Goal: Task Accomplishment & Management: Manage account settings

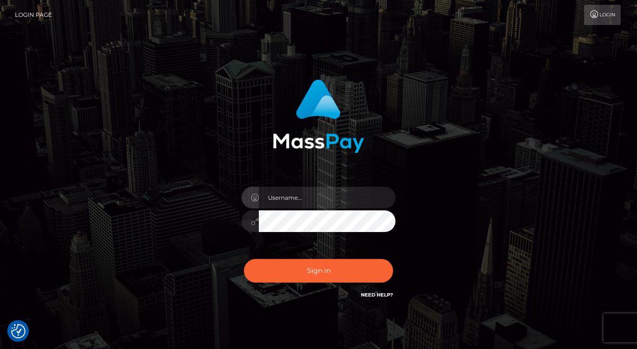
click at [311, 199] on input "text" at bounding box center [327, 198] width 137 height 22
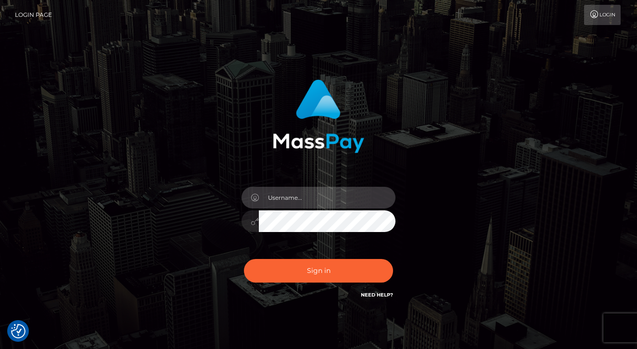
type input "thedarkkatana666@gmail.com"
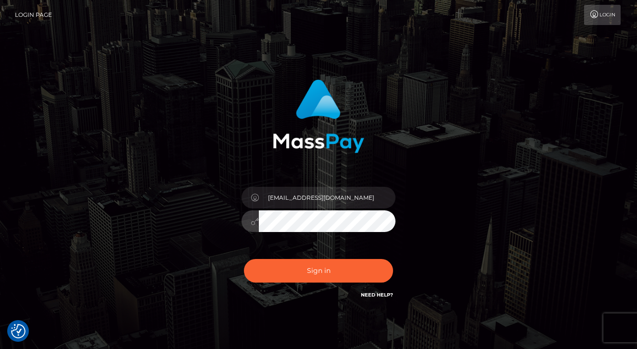
click at [318, 270] on button "Sign in" at bounding box center [318, 271] width 149 height 24
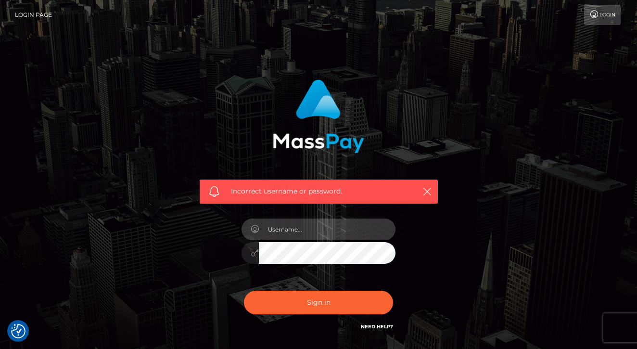
type input "[EMAIL_ADDRESS][DOMAIN_NAME]"
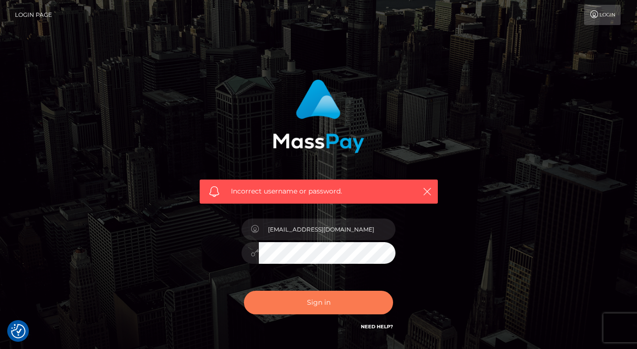
click at [334, 300] on button "Sign in" at bounding box center [318, 303] width 149 height 24
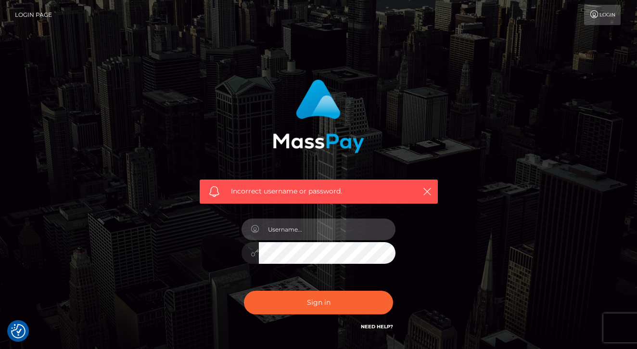
click at [334, 230] on input "text" at bounding box center [327, 229] width 137 height 22
type input "[EMAIL_ADDRESS][DOMAIN_NAME]"
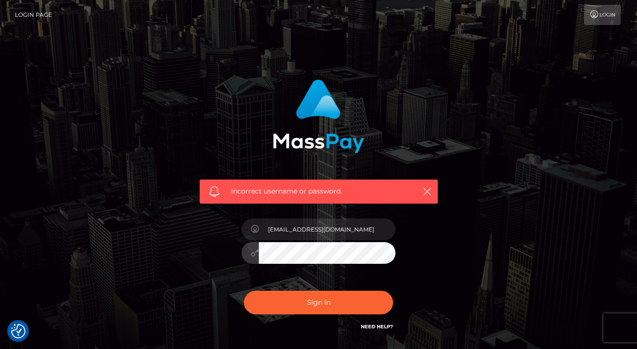
click at [197, 250] on div "Incorrect username or password. thedarkkatana666@gmail.com" at bounding box center [318, 205] width 253 height 267
click at [318, 302] on button "Sign in" at bounding box center [318, 303] width 149 height 24
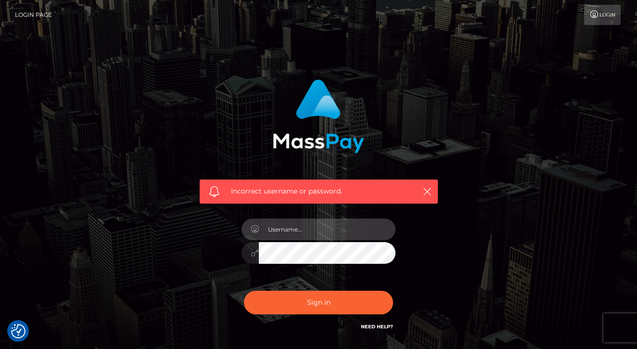
type input "[EMAIL_ADDRESS][DOMAIN_NAME]"
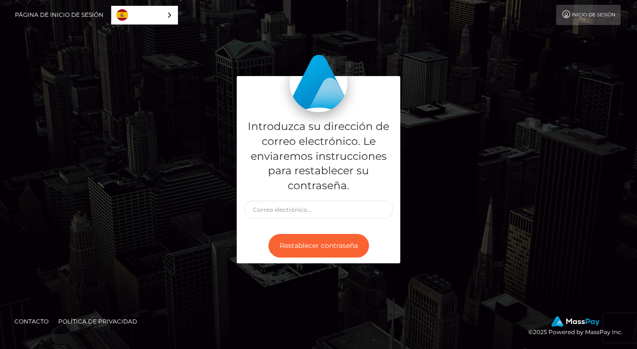
click at [387, 123] on h5 "Introduzca su dirección de correo electrónico. Le enviaremos instrucciones para…" at bounding box center [318, 156] width 149 height 74
click at [71, 15] on link "Página de inicio de sesión" at bounding box center [59, 15] width 89 height 20
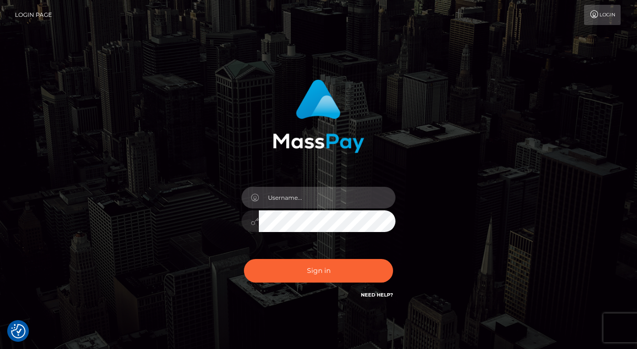
type input "thedarkkatana666@gmail.com"
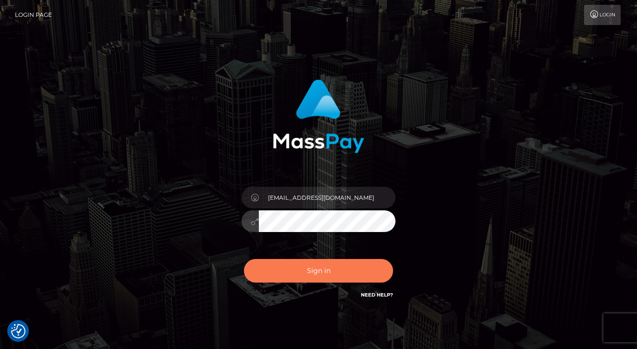
click at [329, 272] on button "Sign in" at bounding box center [318, 271] width 149 height 24
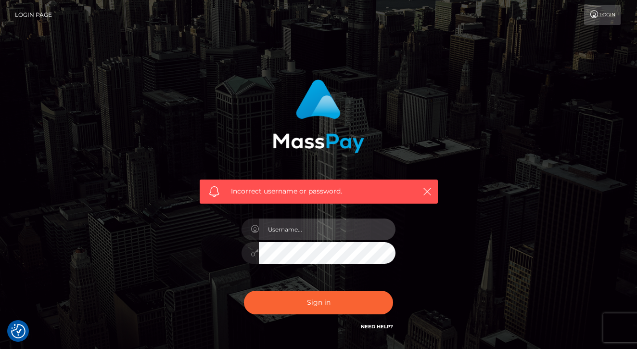
checkbox input "true"
click at [346, 232] on input "text" at bounding box center [327, 229] width 137 height 22
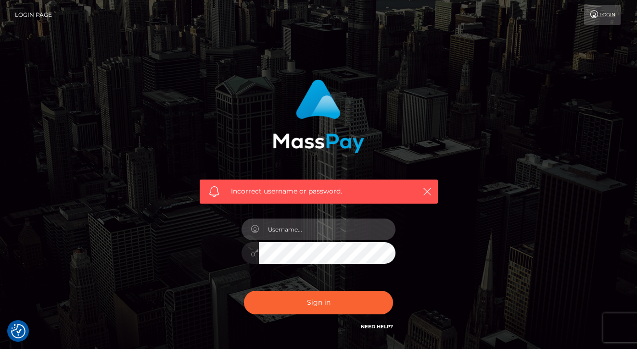
type input "thedarkkatana666@gmail.com"
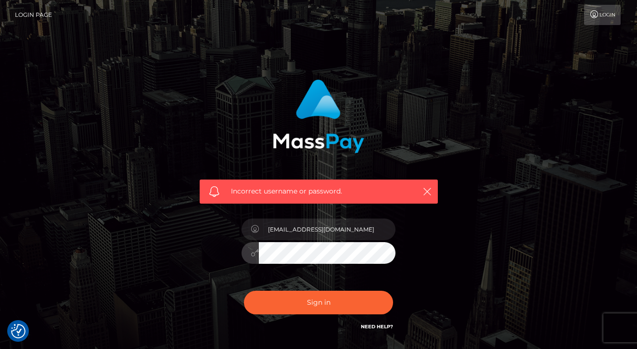
click at [191, 233] on div "Incorrect username or password. thedarkkatana666@gmail.com" at bounding box center [318, 210] width 267 height 277
click at [318, 302] on button "Sign in" at bounding box center [318, 303] width 149 height 24
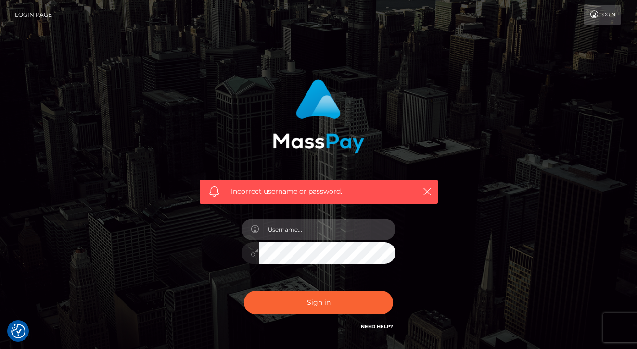
type input "thedarkkatana666@gmail.com"
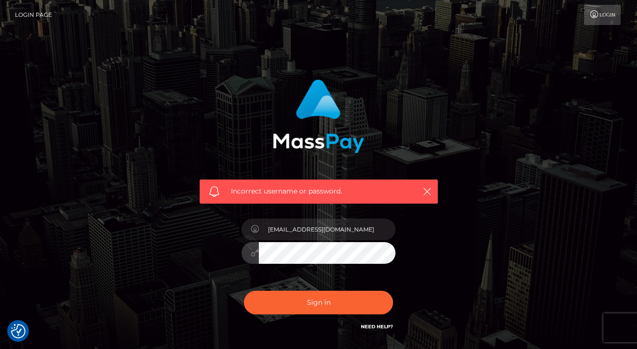
click at [203, 230] on div "Incorrect username or password. thedarkkatana666@gmail.com" at bounding box center [318, 205] width 253 height 267
click at [428, 241] on div "Incorrect username or password. thedarkkatana666@gmail.com" at bounding box center [318, 205] width 253 height 267
click at [207, 243] on div "Incorrect username or password. thedarkkatana666@gmail.com" at bounding box center [318, 205] width 253 height 267
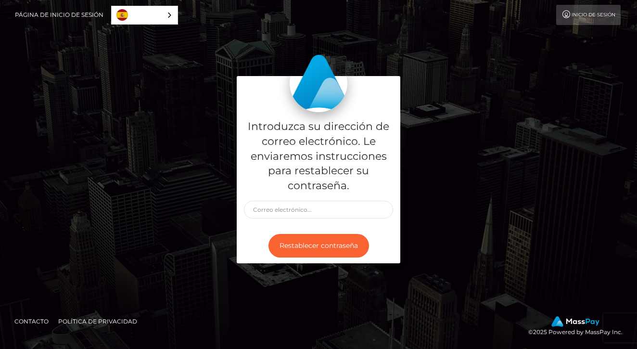
click at [375, 143] on h5 "Introduzca su dirección de correo electrónico. Le enviaremos instrucciones para…" at bounding box center [318, 156] width 149 height 74
click at [327, 220] on div "Introduzca su dirección de correo electrónico. Le enviaremos instrucciones para…" at bounding box center [319, 170] width 164 height 116
click at [606, 16] on link "Inicio de sesión" at bounding box center [588, 15] width 64 height 20
